Goal: Register for event/course

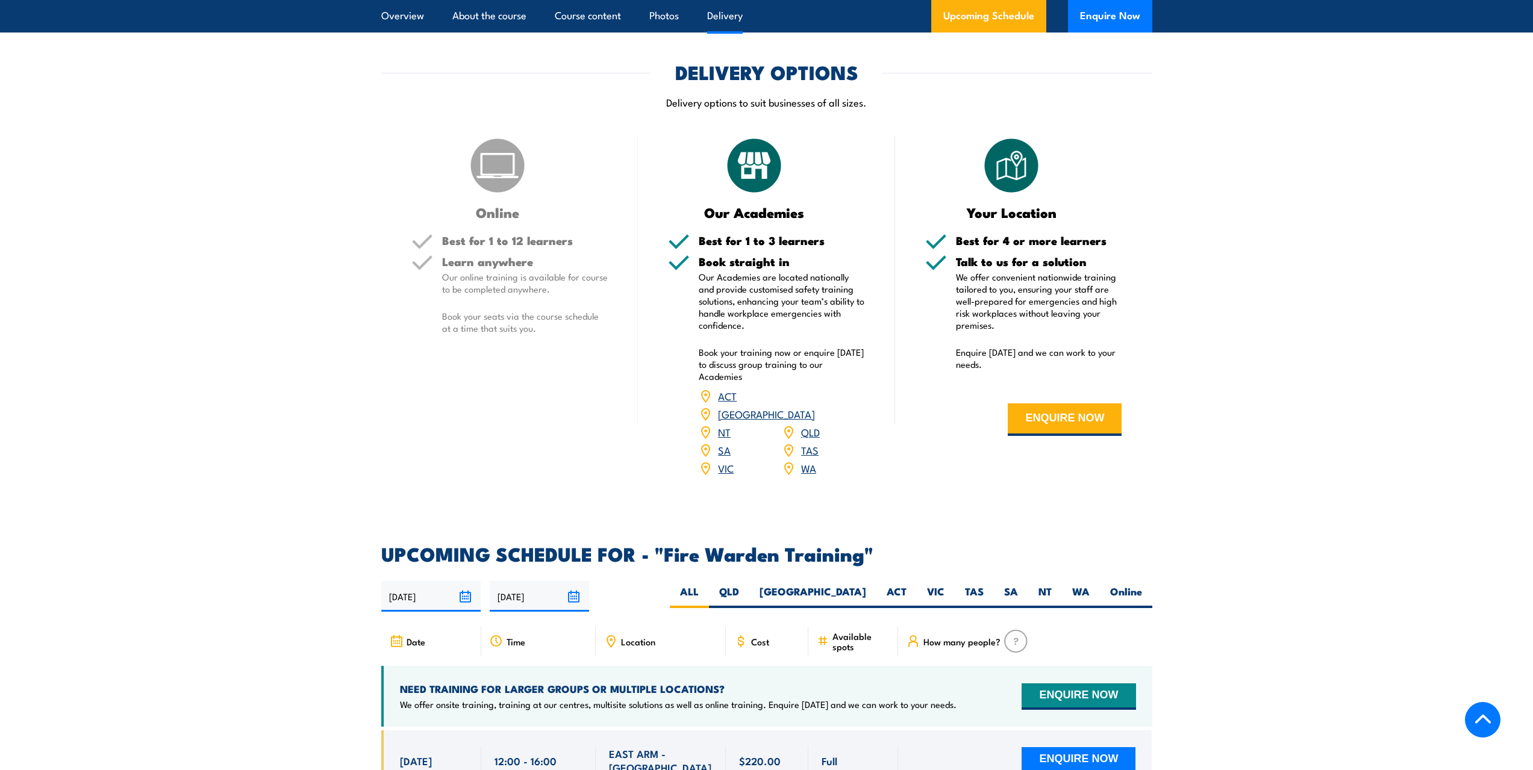
scroll to position [1867, 0]
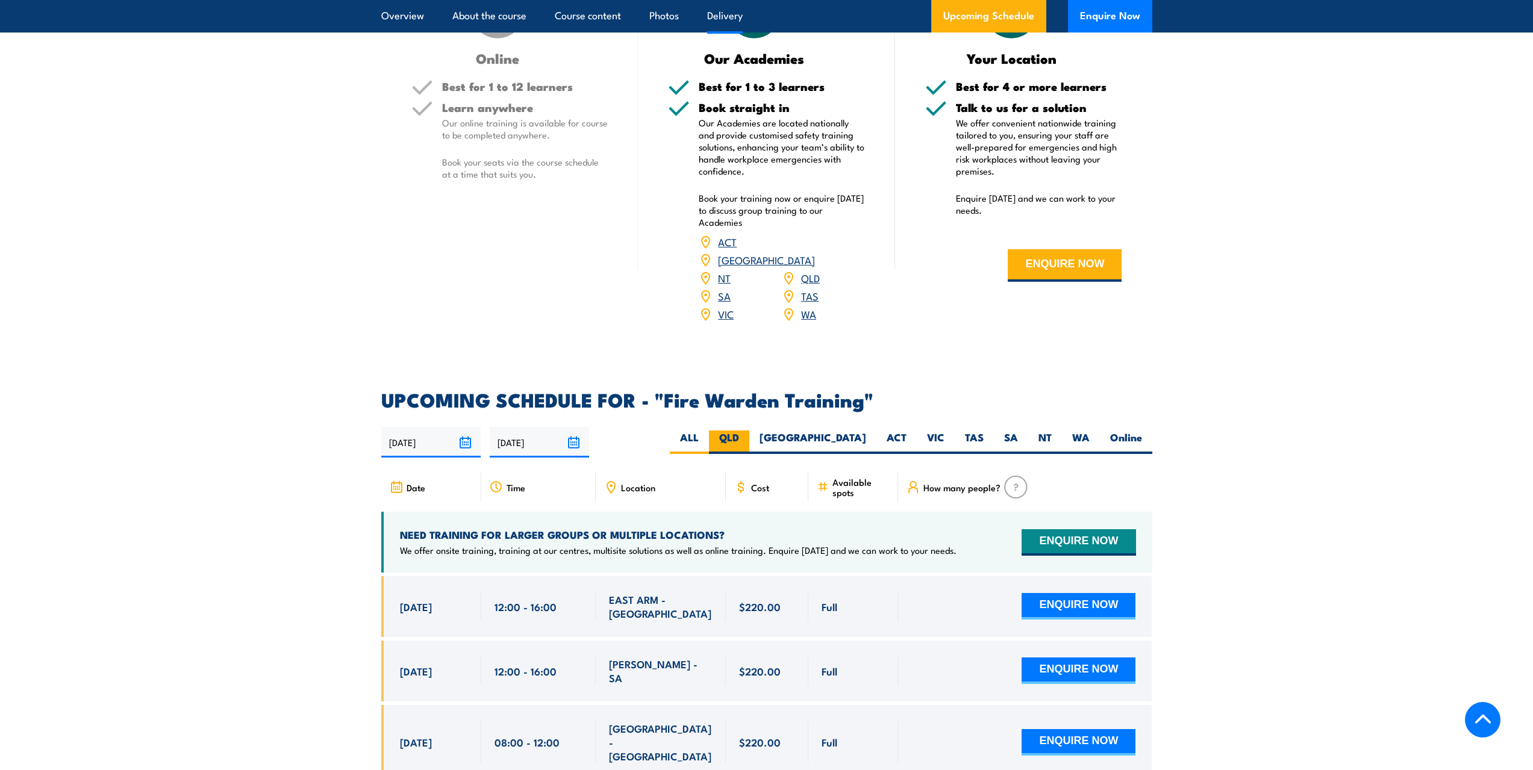
click at [749, 431] on label "QLD" at bounding box center [729, 442] width 40 height 23
click at [747, 431] on input "QLD" at bounding box center [743, 435] width 8 height 8
radio input "true"
